Goal: Find specific page/section: Find specific page/section

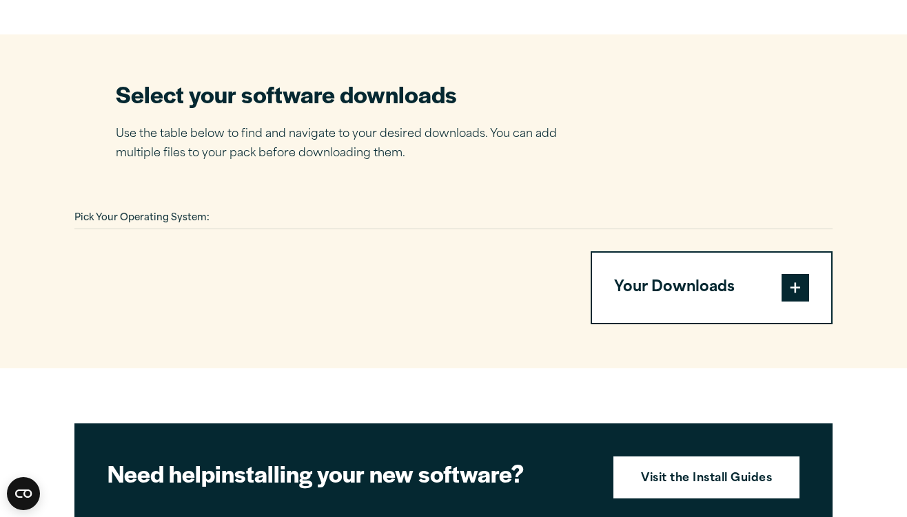
scroll to position [838, 0]
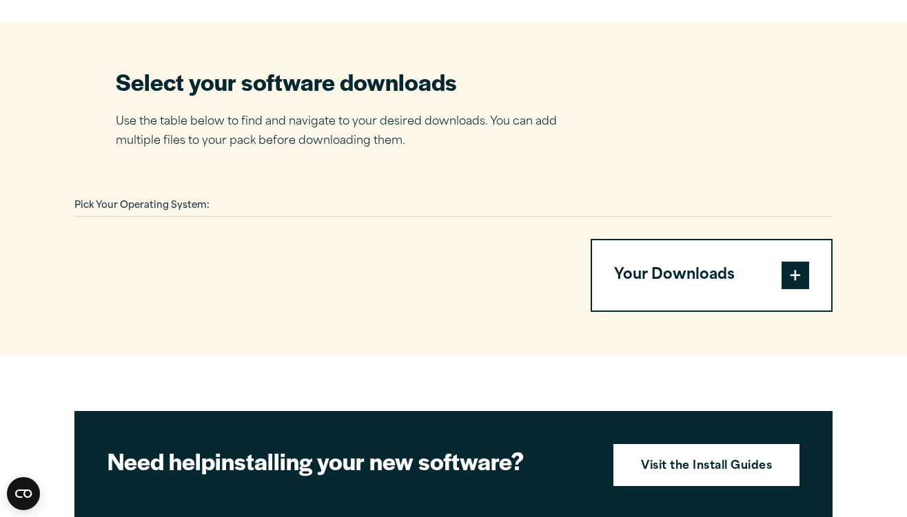
click at [643, 260] on button "Your Downloads" at bounding box center [711, 275] width 239 height 70
click at [780, 271] on button "Your Downloads" at bounding box center [711, 275] width 239 height 70
click at [798, 276] on span at bounding box center [795, 276] width 28 height 28
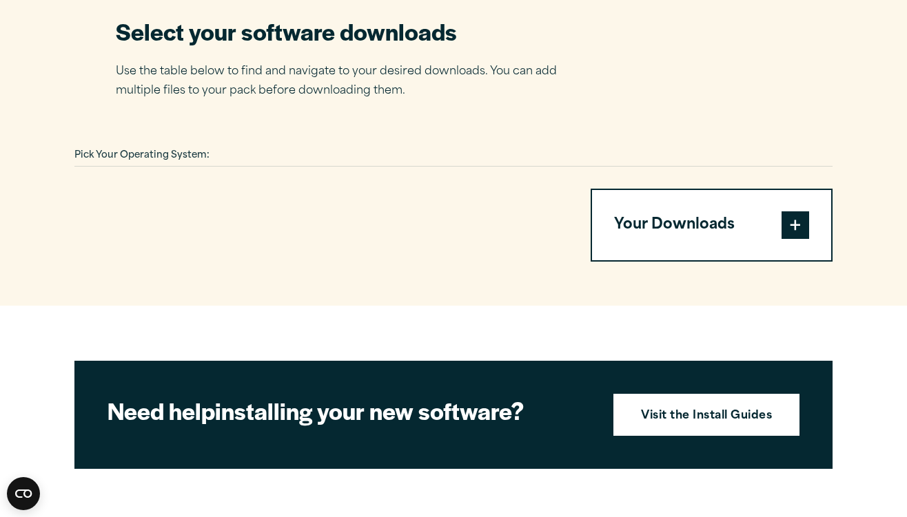
scroll to position [859, 0]
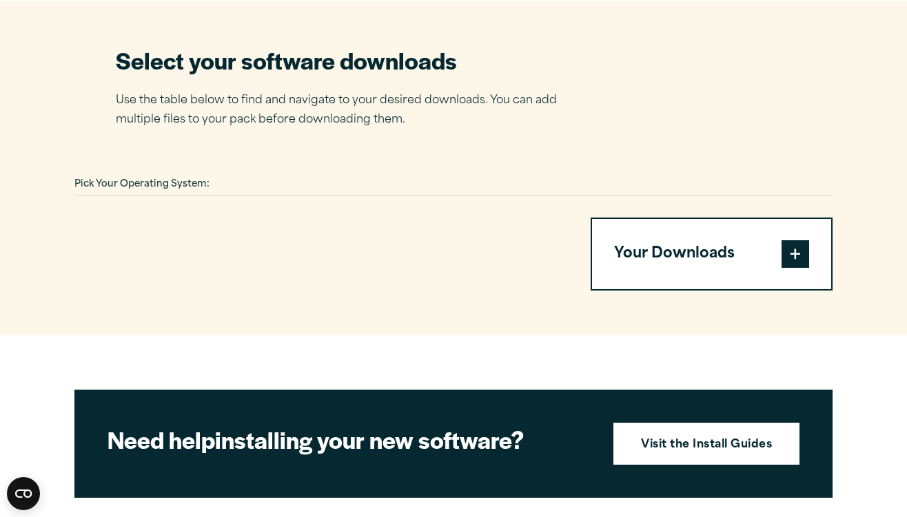
click at [681, 242] on button "Your Downloads" at bounding box center [711, 254] width 239 height 70
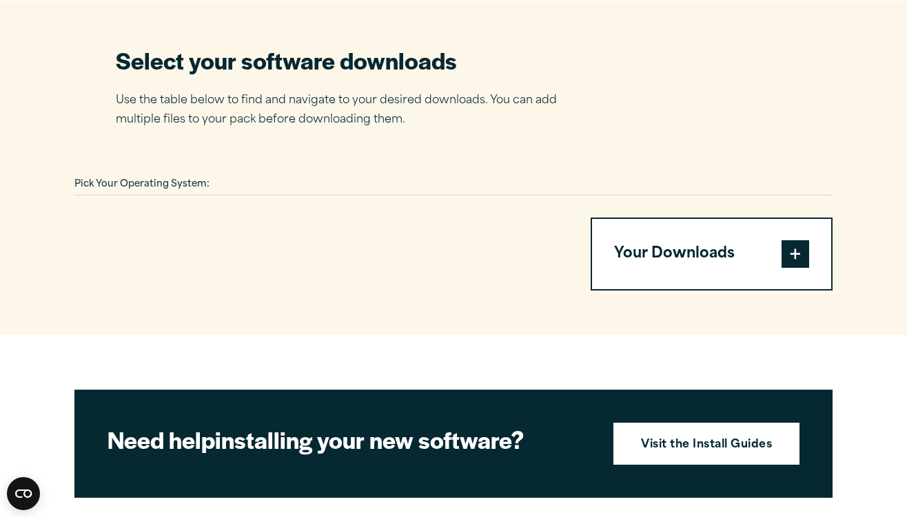
click at [681, 242] on button "Your Downloads" at bounding box center [711, 254] width 239 height 70
click at [795, 252] on span at bounding box center [795, 254] width 28 height 28
click at [632, 247] on button "Your Downloads" at bounding box center [711, 254] width 239 height 70
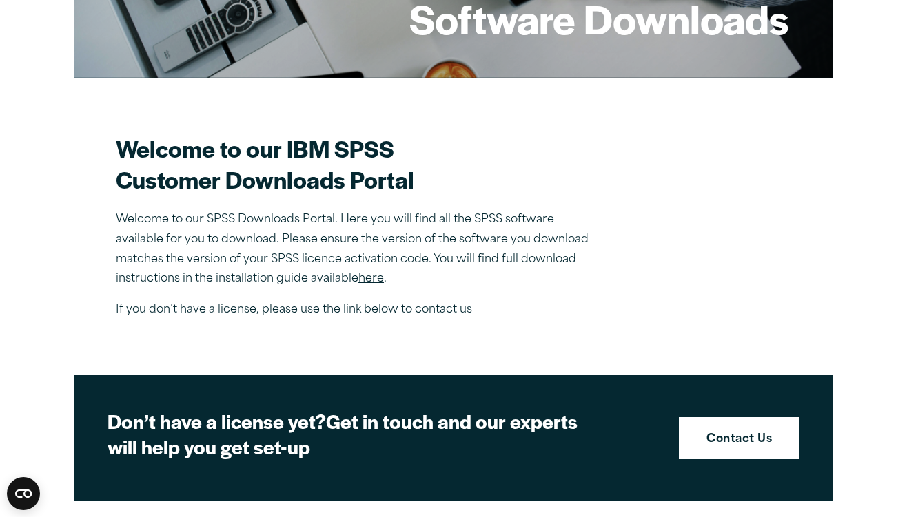
scroll to position [281, 0]
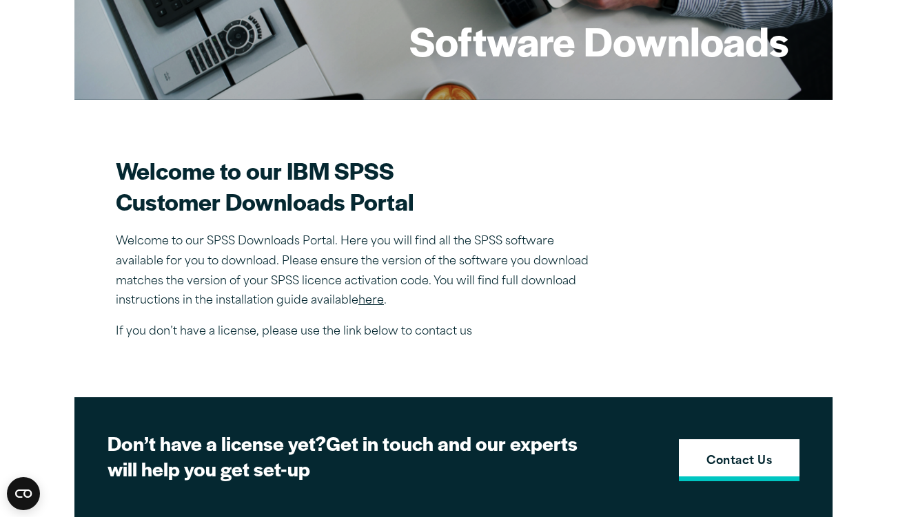
click at [743, 464] on strong "Contact Us" at bounding box center [738, 462] width 65 height 18
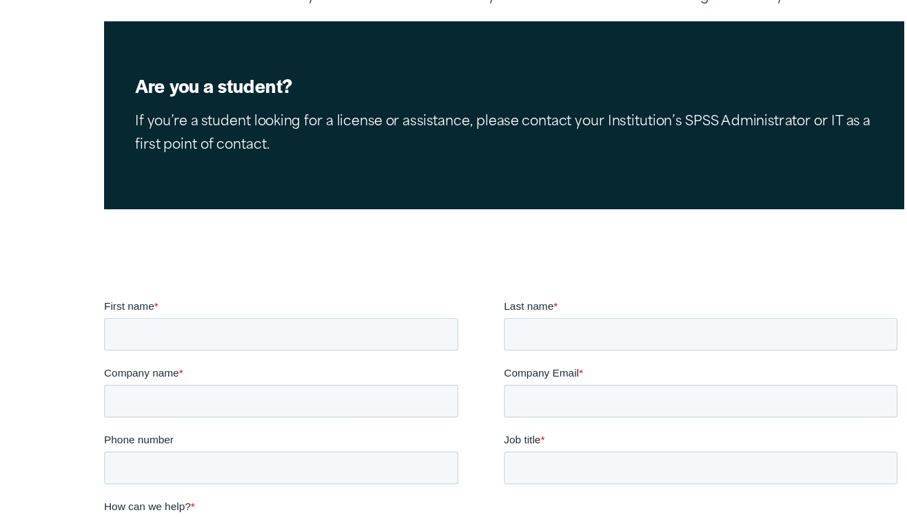
scroll to position [191, 0]
